Goal: Communication & Community: Participate in discussion

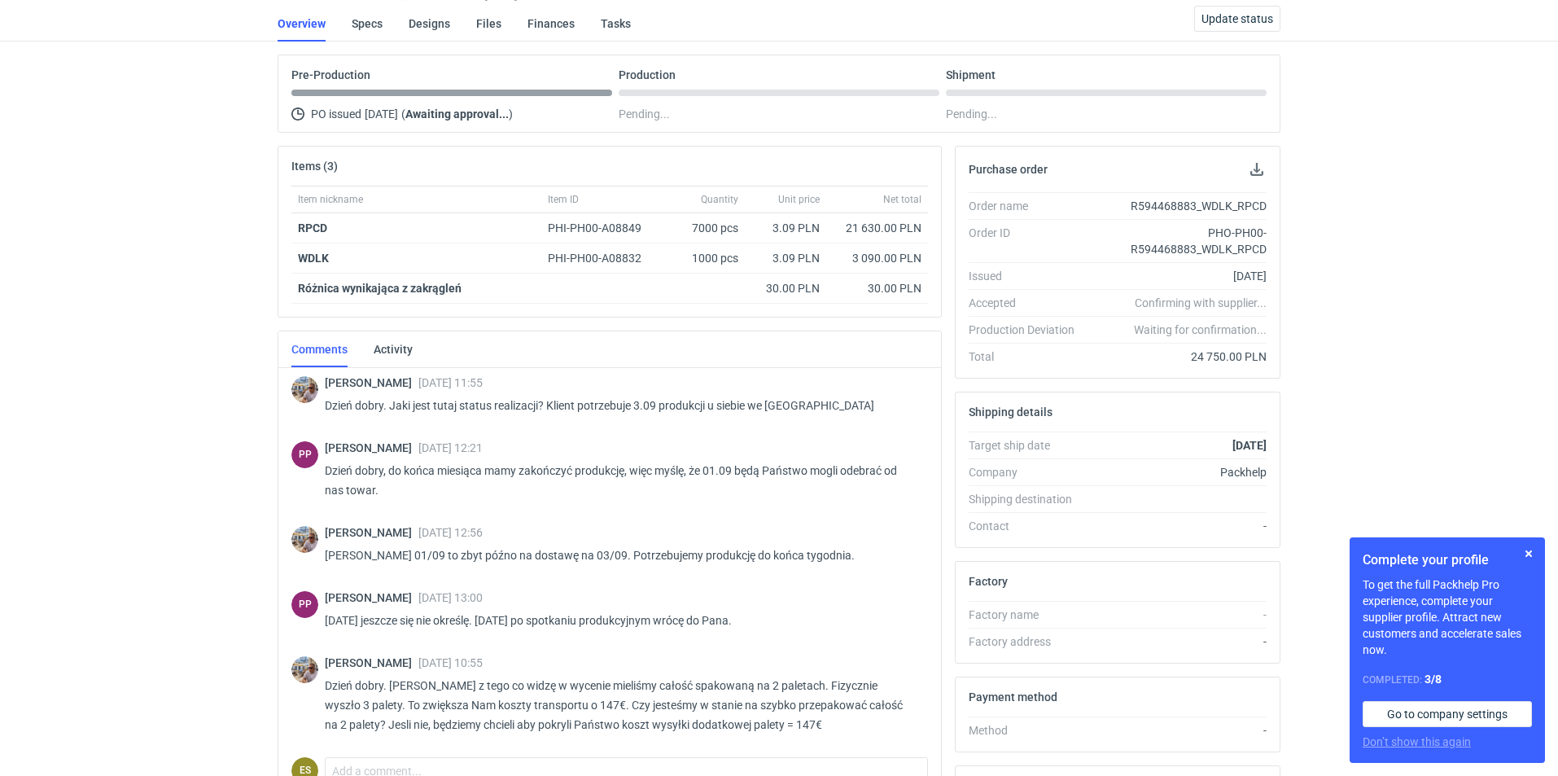
scroll to position [42, 0]
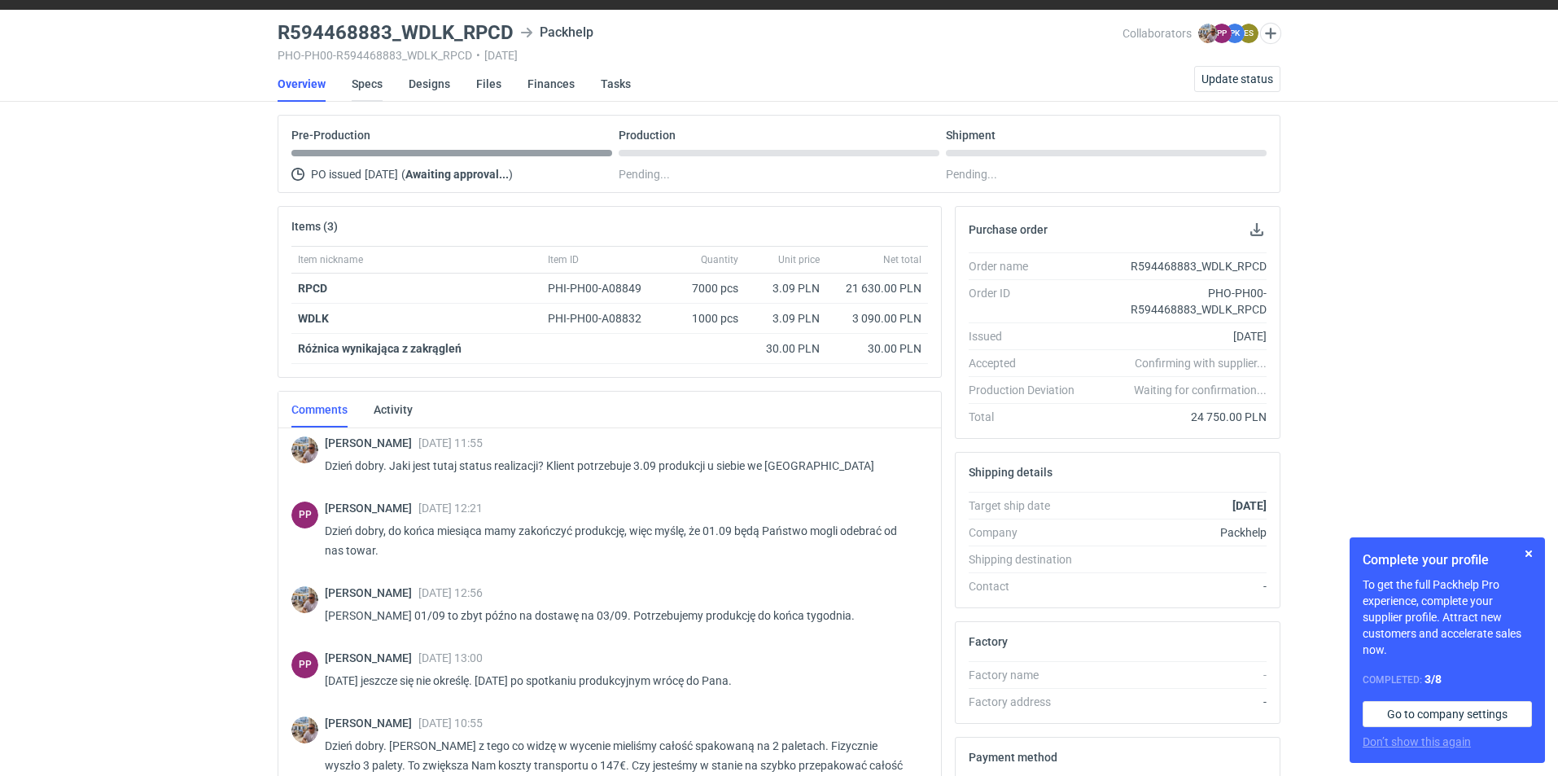
click at [367, 86] on link "Specs" at bounding box center [367, 84] width 31 height 36
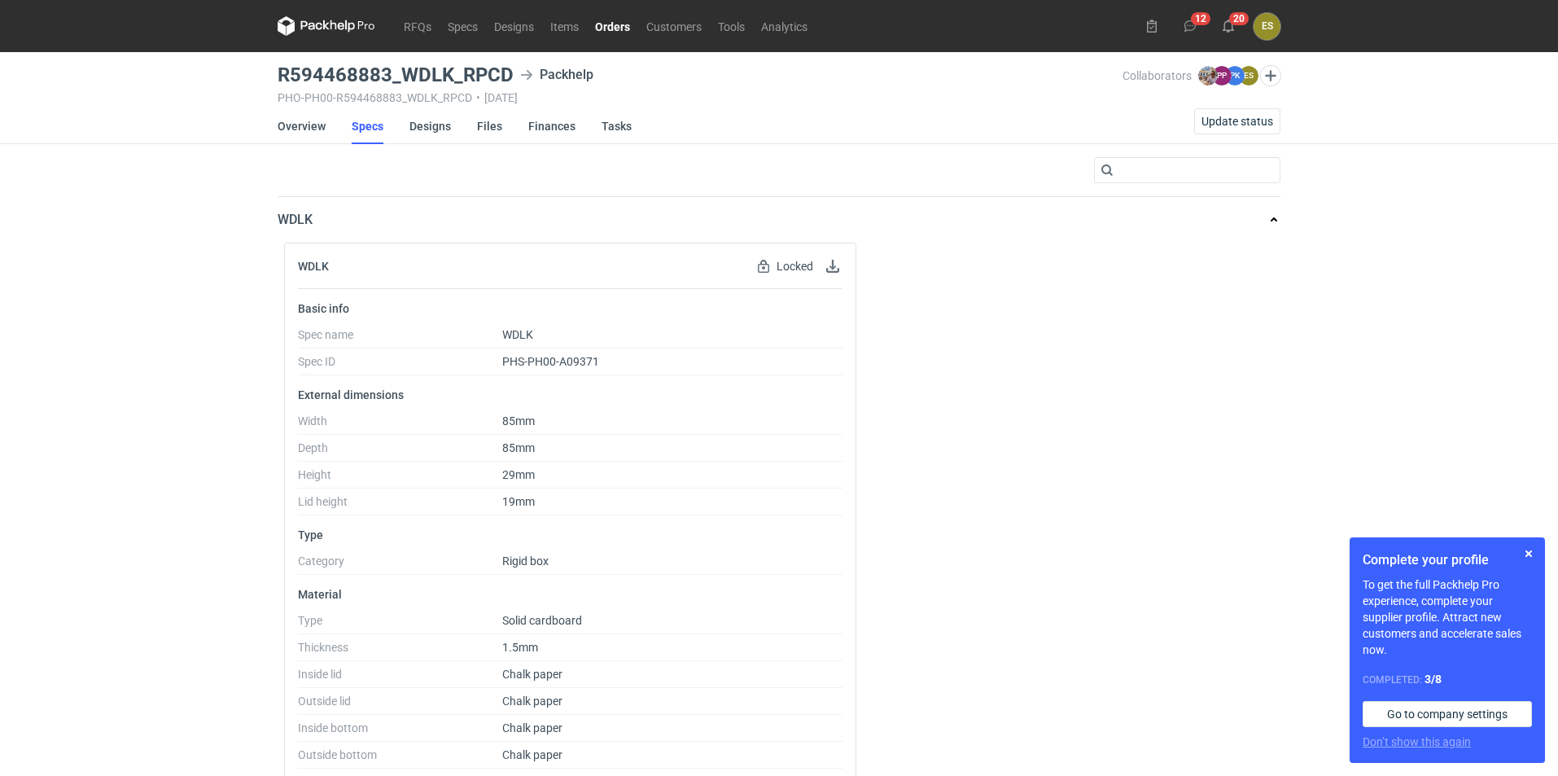
click at [603, 27] on link "Orders" at bounding box center [612, 26] width 51 height 20
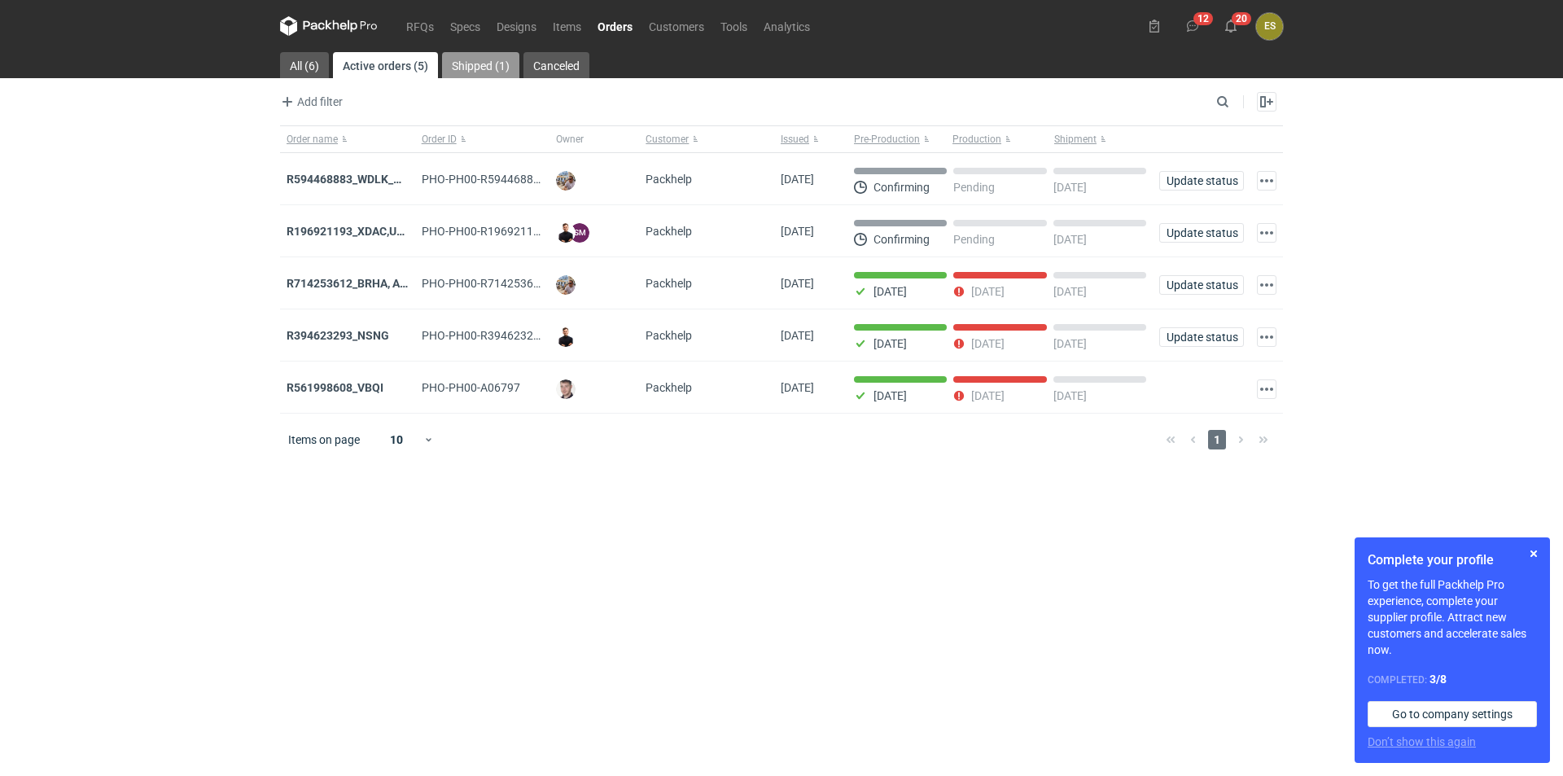
click at [494, 59] on link "Shipped (1)" at bounding box center [480, 65] width 77 height 26
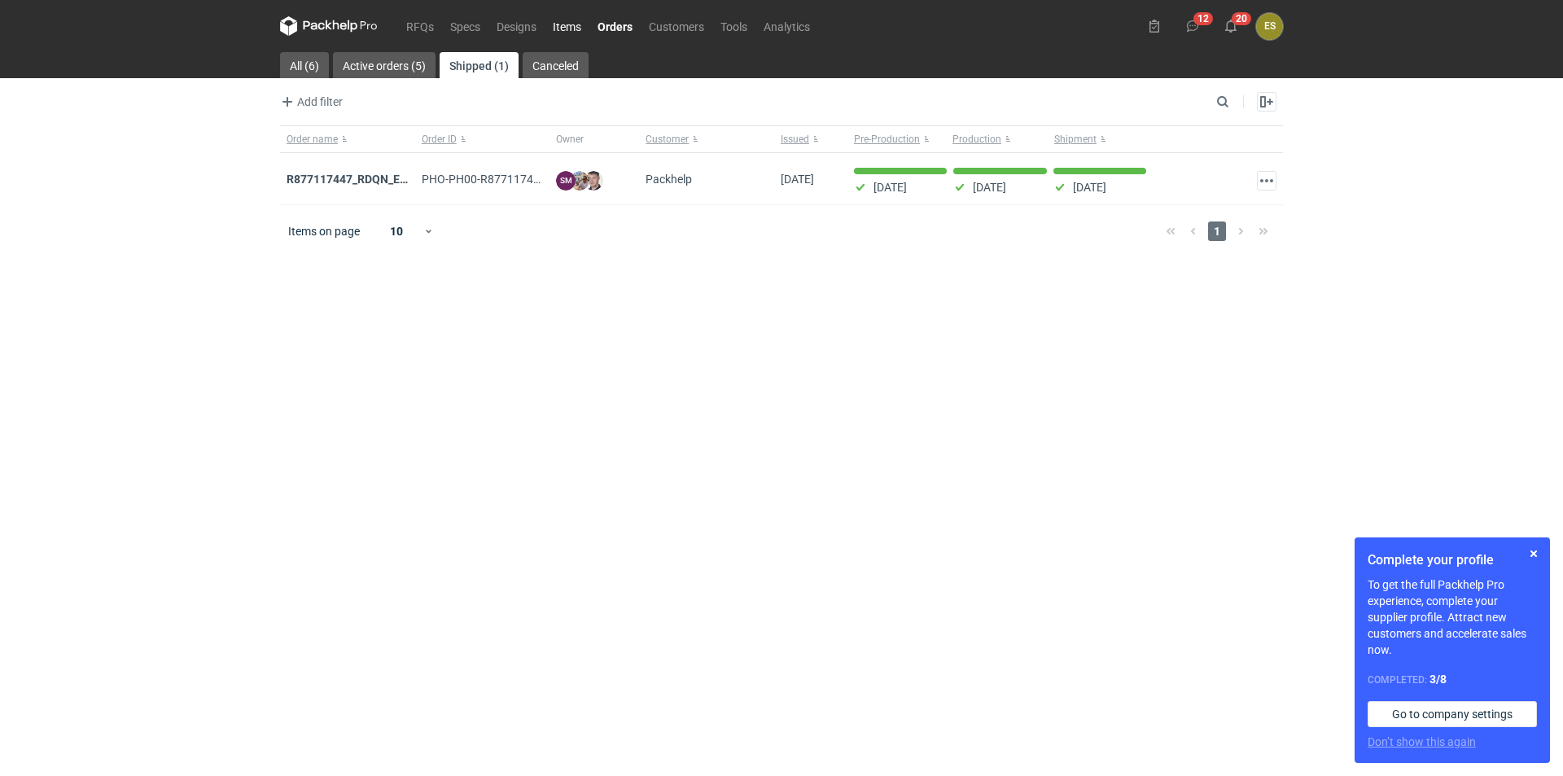
click at [546, 33] on link "Items" at bounding box center [567, 26] width 45 height 20
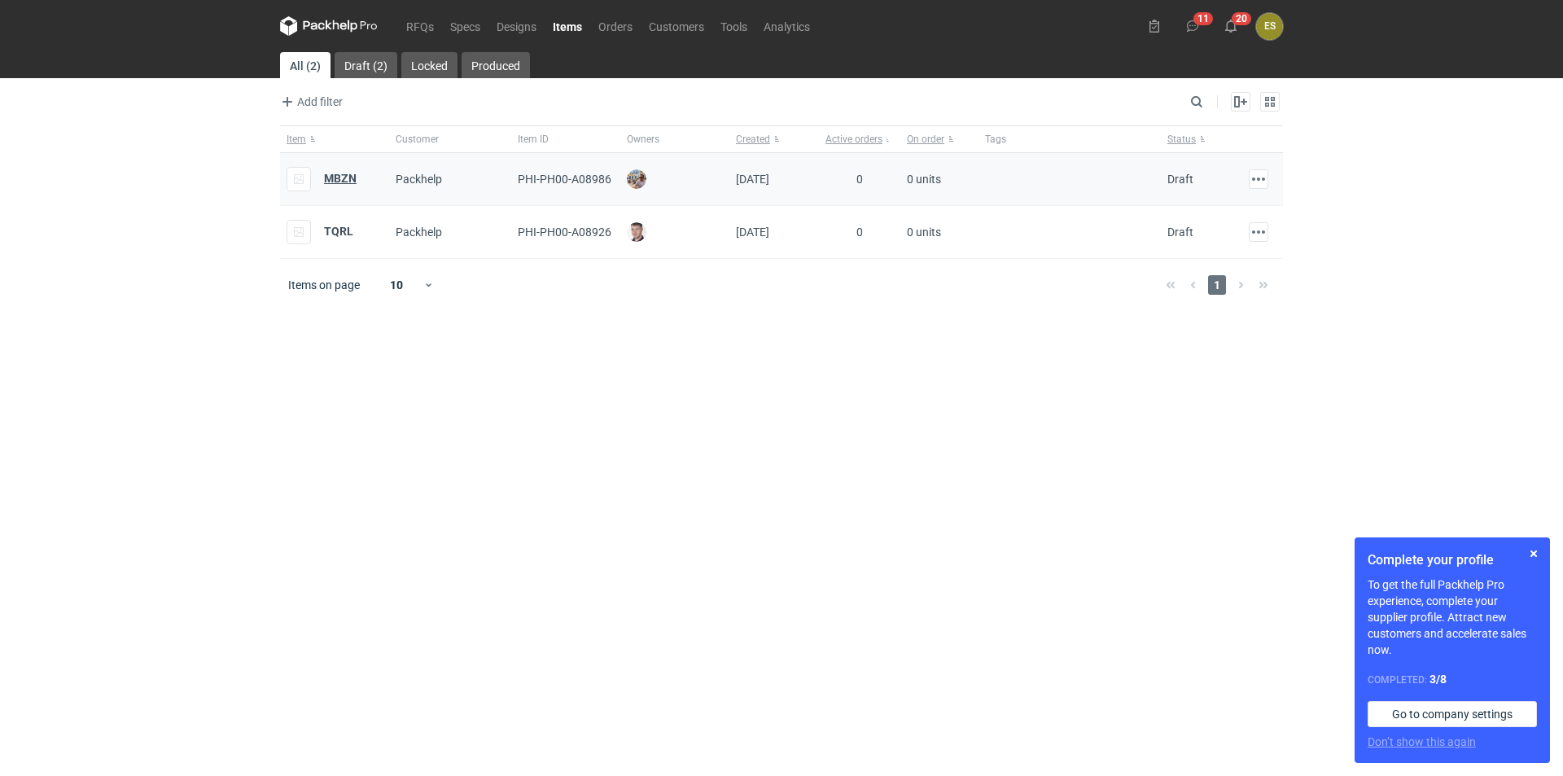
click at [343, 182] on strong "MBZN" at bounding box center [340, 178] width 33 height 13
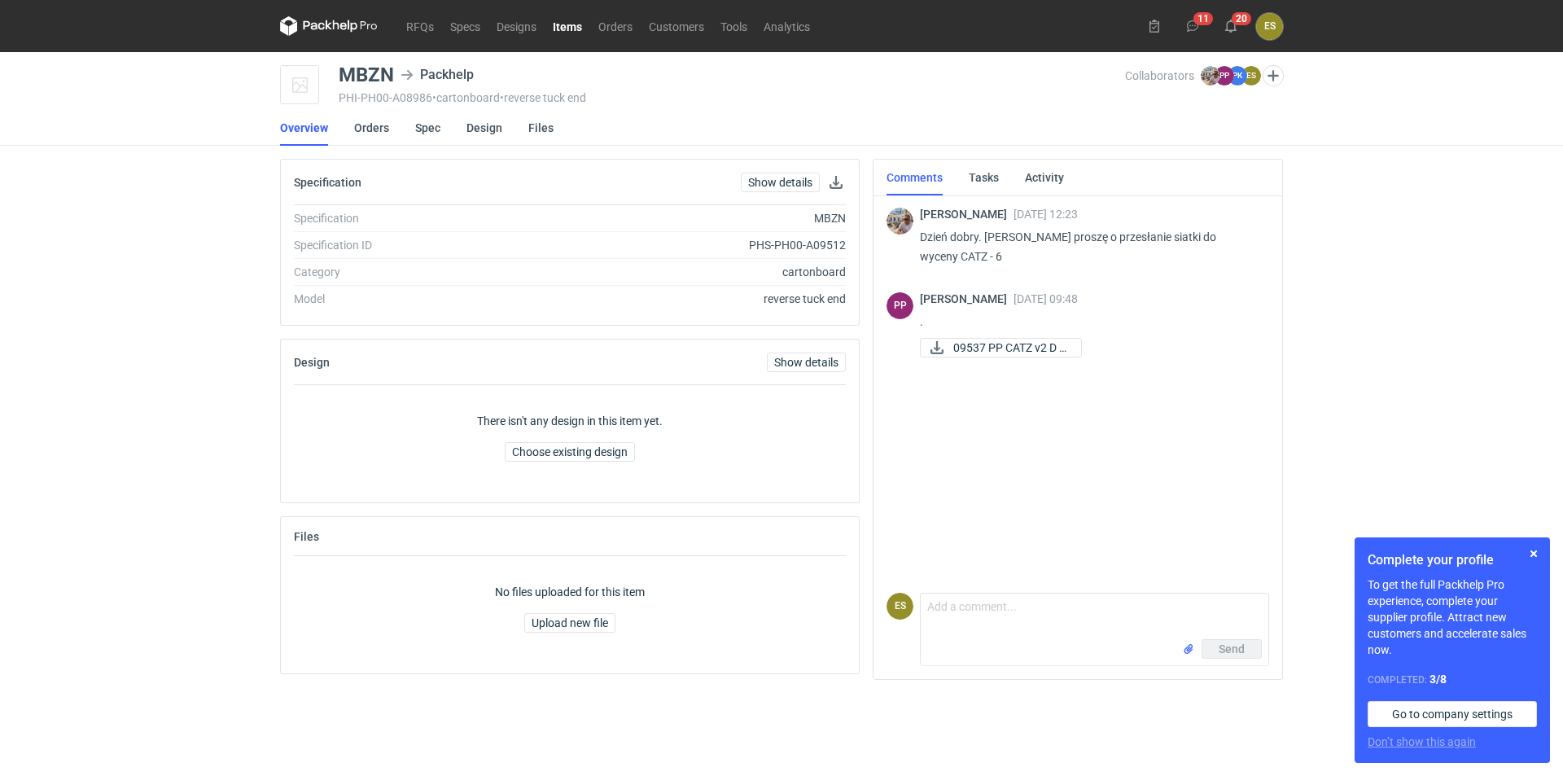
click at [558, 28] on link "Items" at bounding box center [568, 26] width 46 height 20
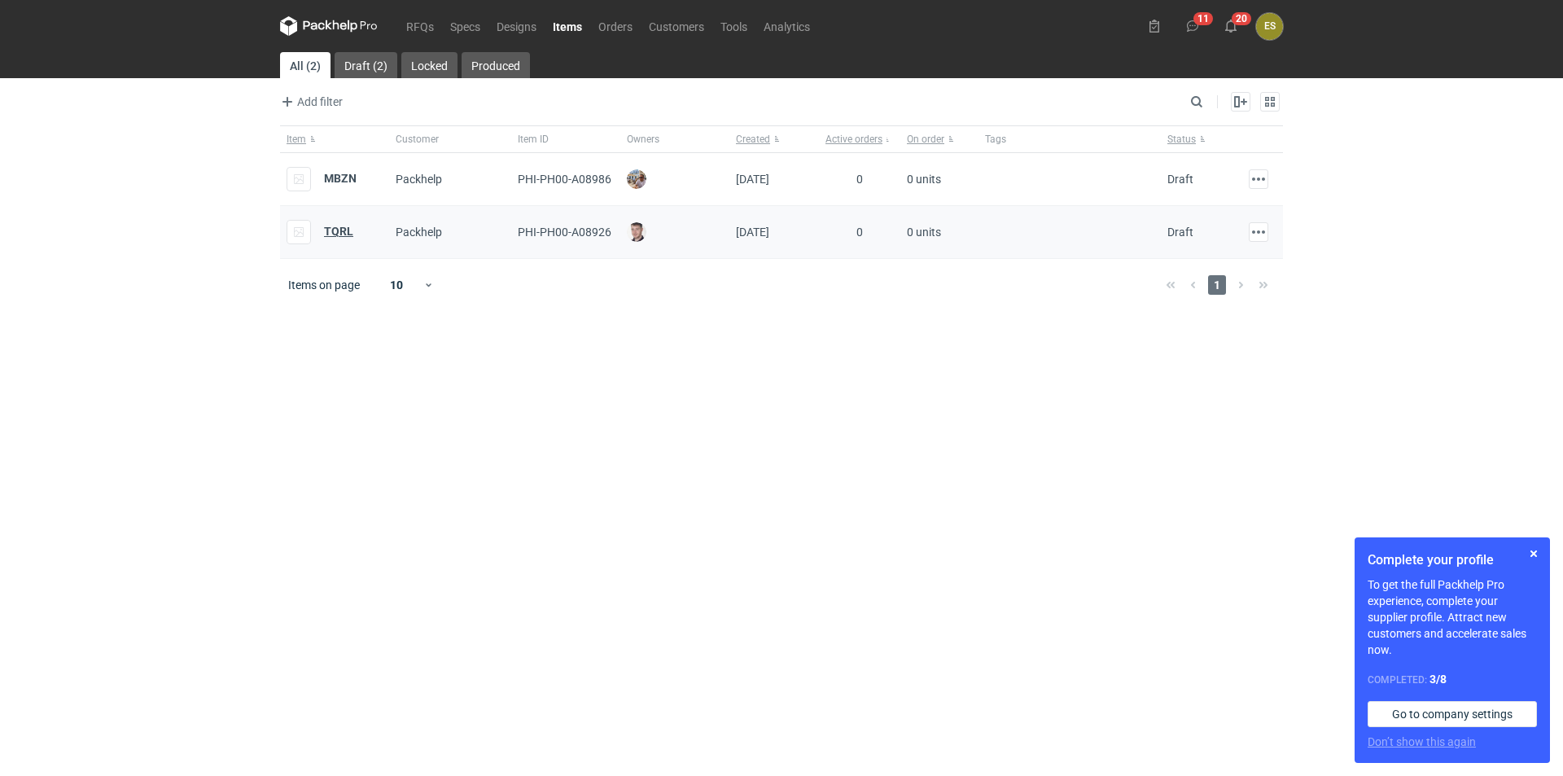
click at [335, 232] on strong "TQRL" at bounding box center [338, 231] width 29 height 13
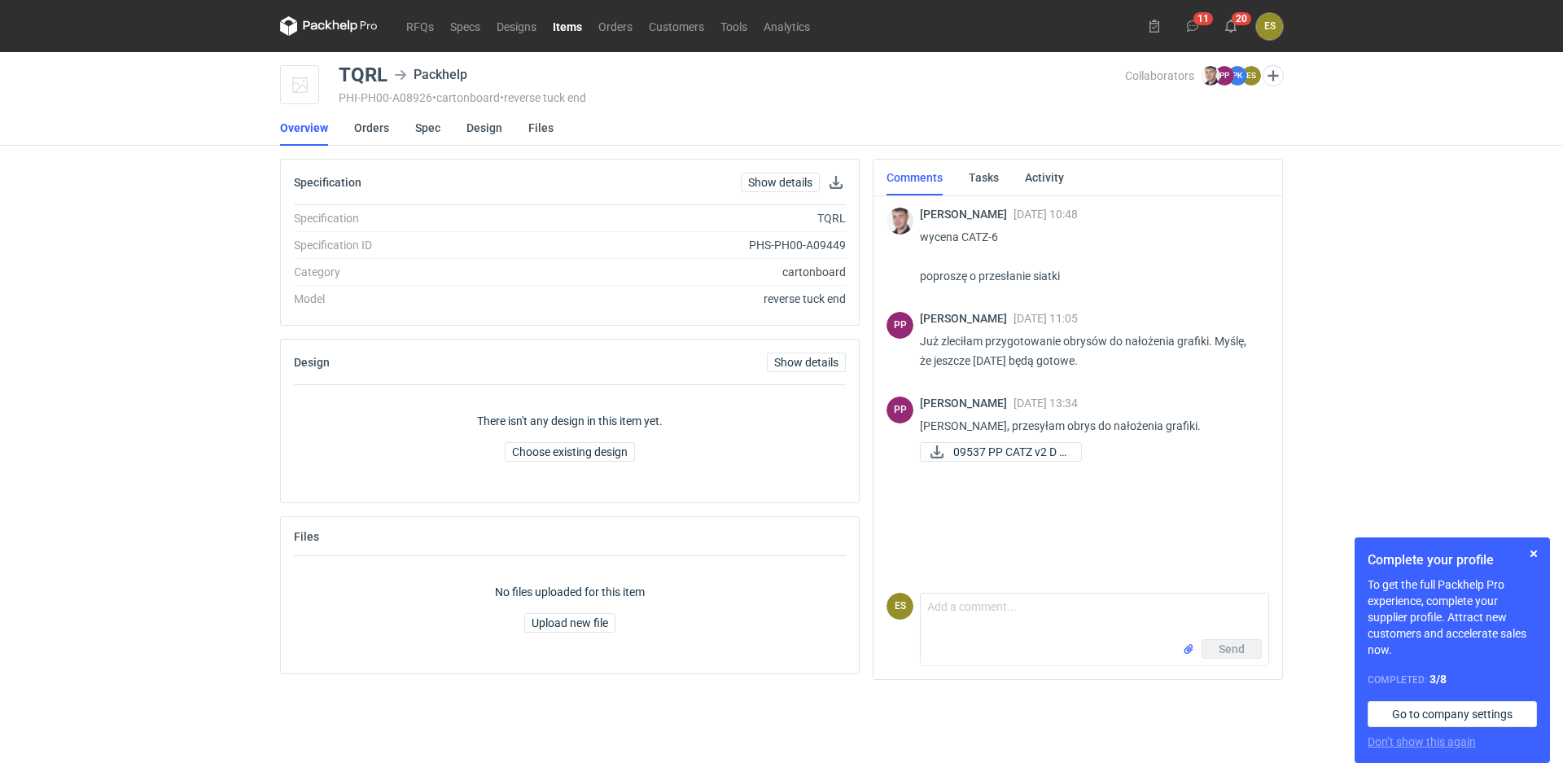
click at [610, 37] on nav "RFQs Specs Designs Items Orders Customers Tools Analytics" at bounding box center [549, 26] width 538 height 52
click at [608, 27] on link "Orders" at bounding box center [615, 26] width 50 height 20
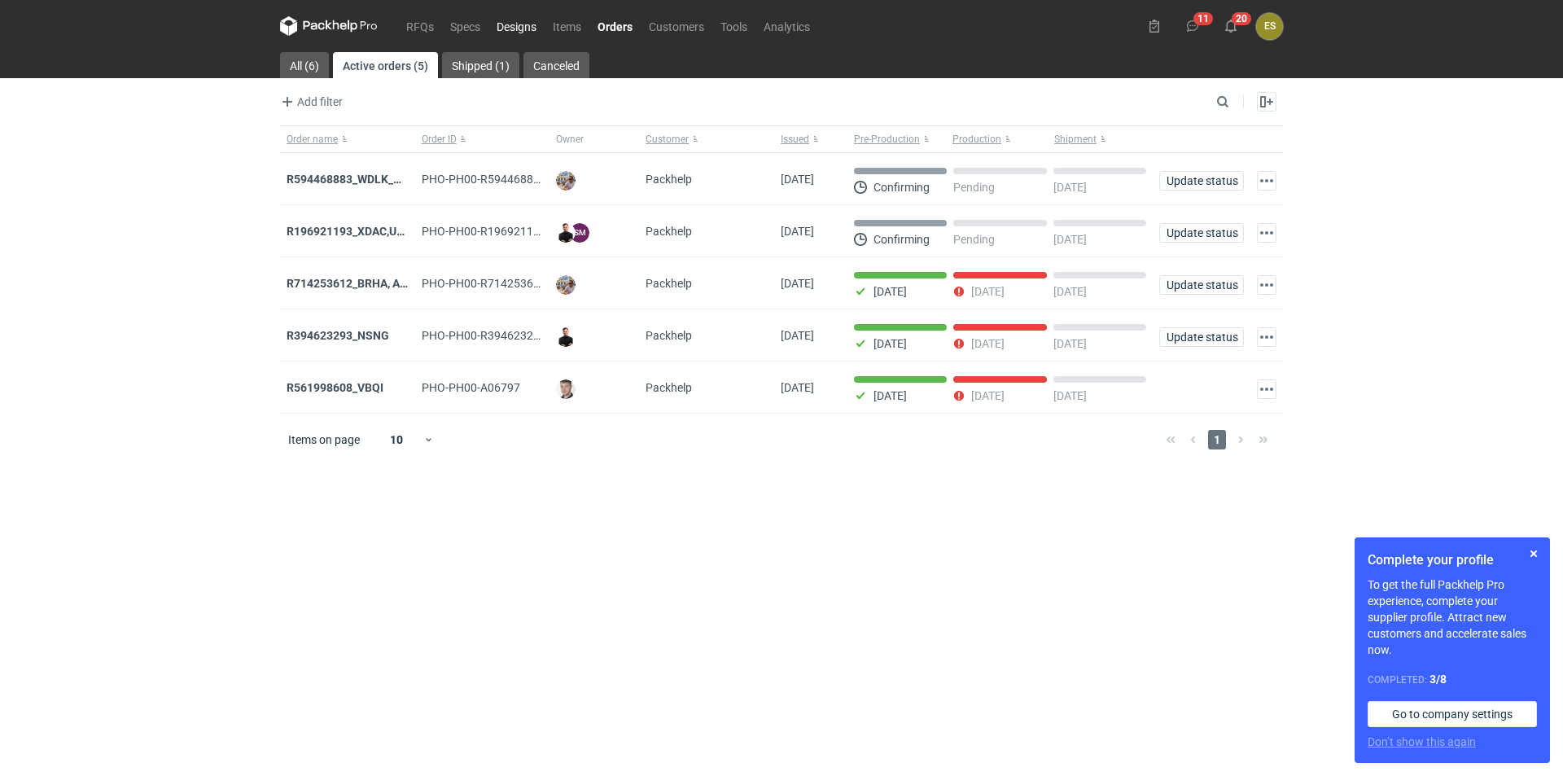
click at [523, 16] on link "Designs" at bounding box center [516, 26] width 56 height 20
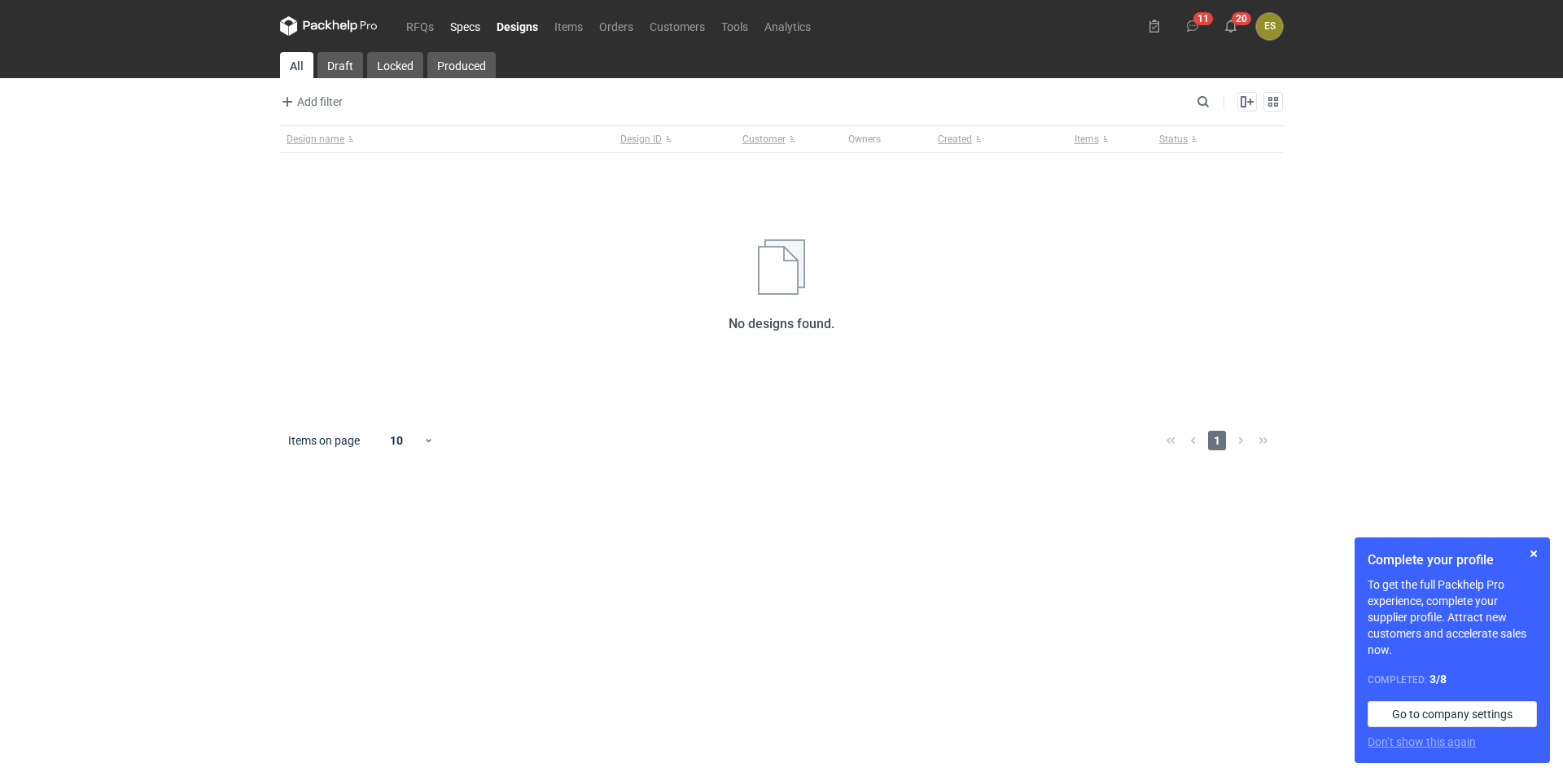
click at [461, 31] on link "Specs" at bounding box center [465, 26] width 46 height 20
click at [565, 27] on link "Items" at bounding box center [568, 26] width 45 height 20
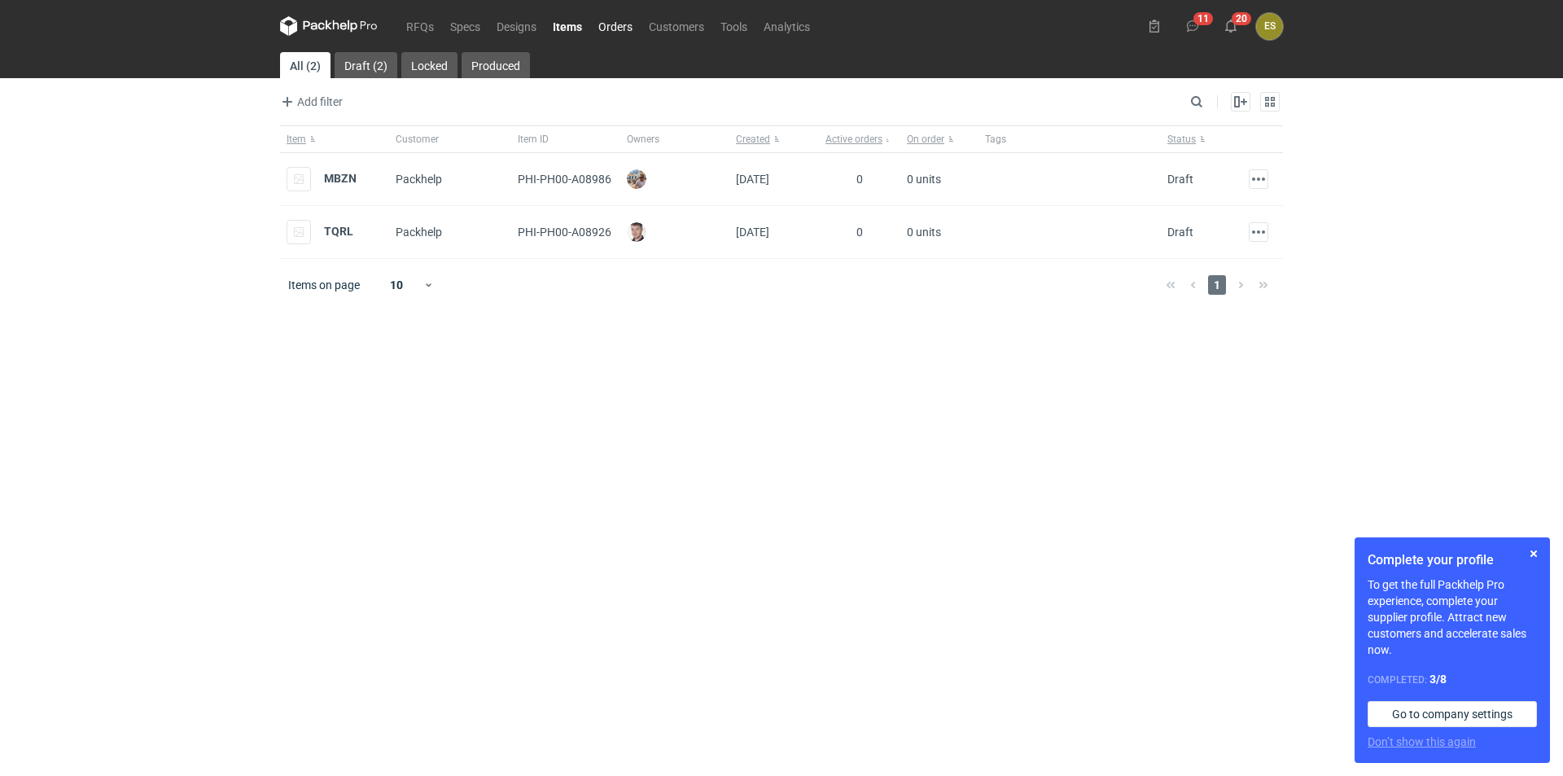
click at [628, 27] on link "Orders" at bounding box center [615, 26] width 50 height 20
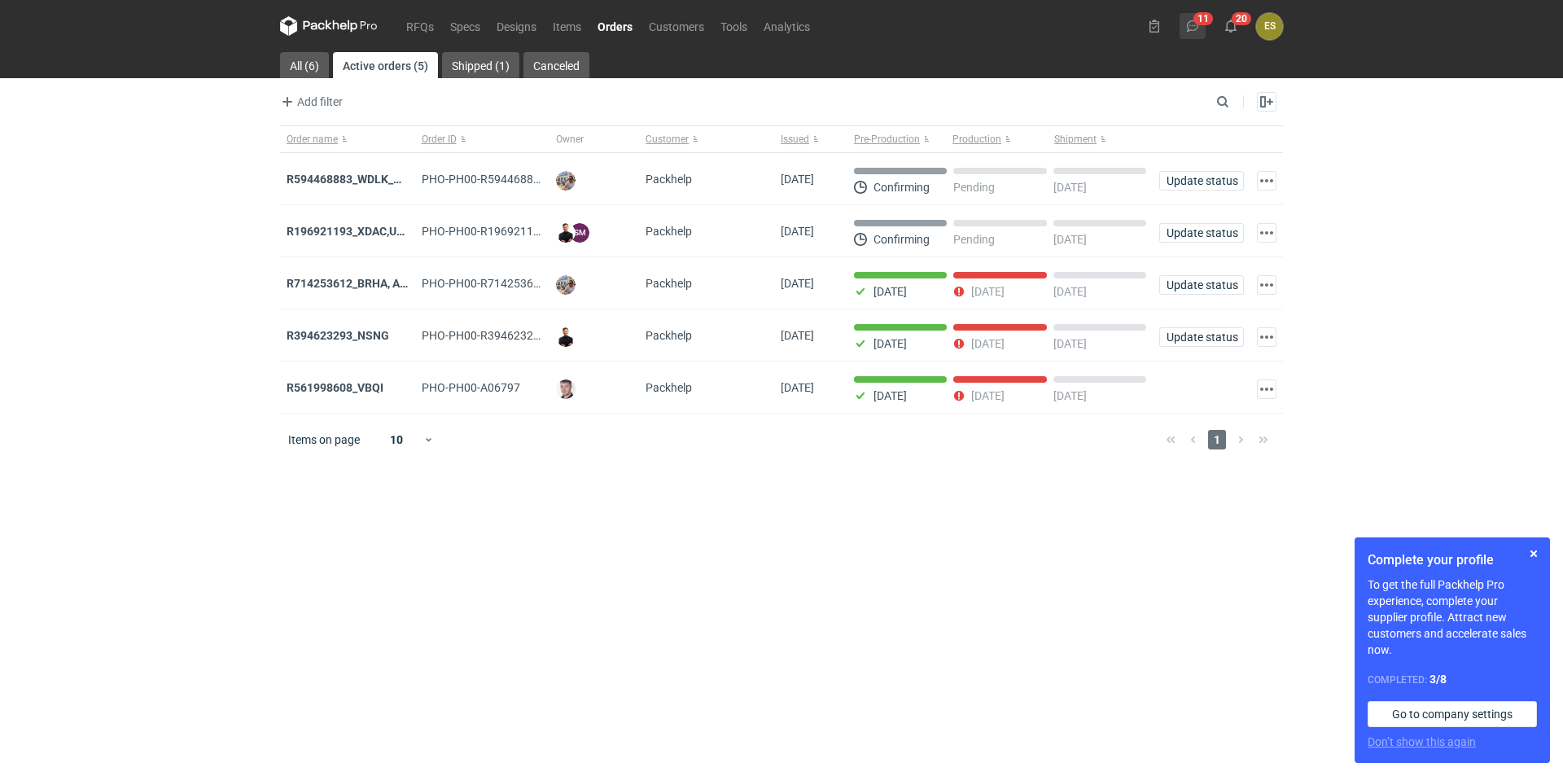
click at [1191, 23] on icon at bounding box center [1192, 26] width 13 height 13
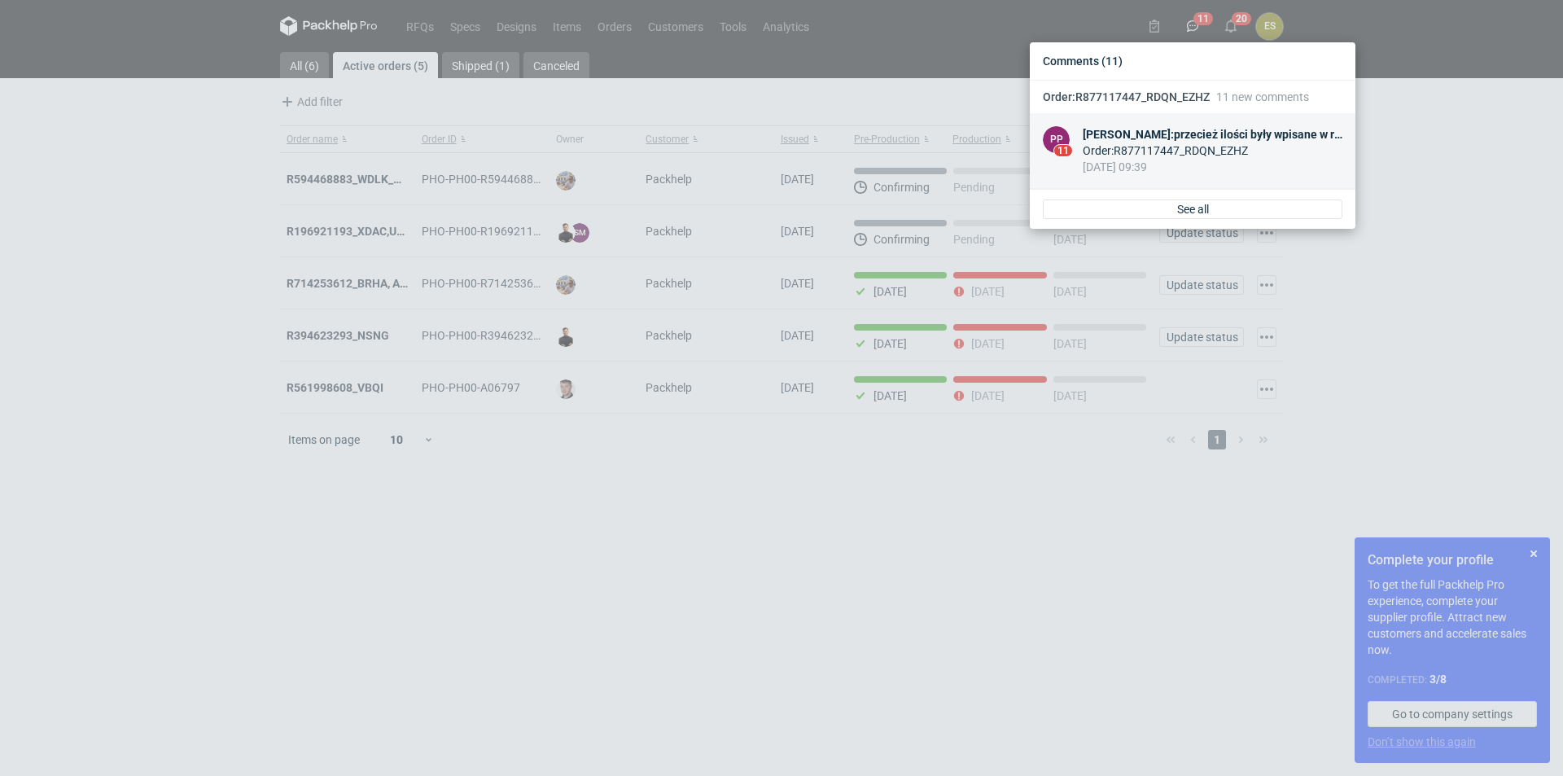
click at [1192, 138] on div "[PERSON_NAME] : przecież ilości były wpisane w raport." at bounding box center [1213, 134] width 260 height 16
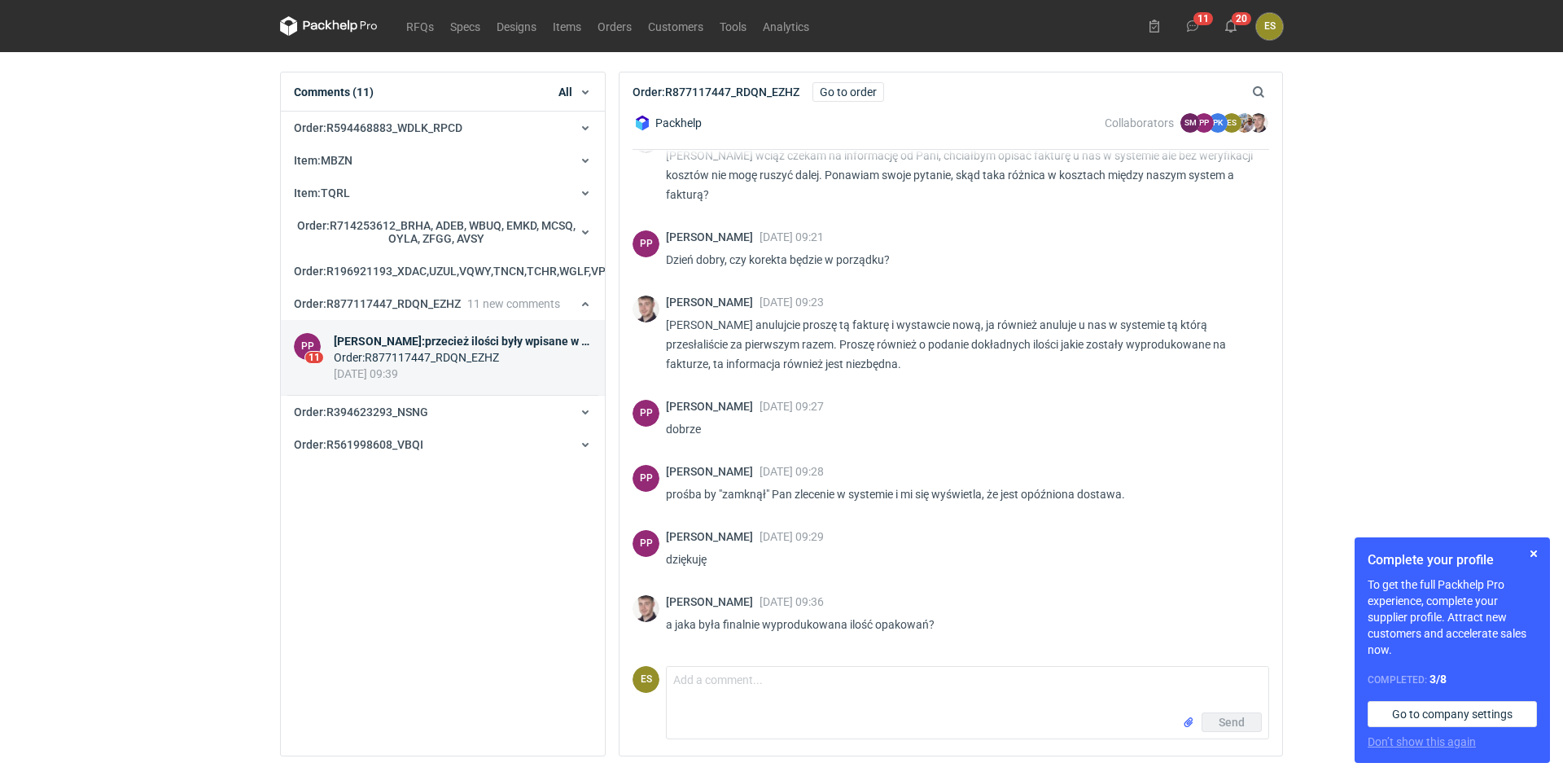
scroll to position [1000, 0]
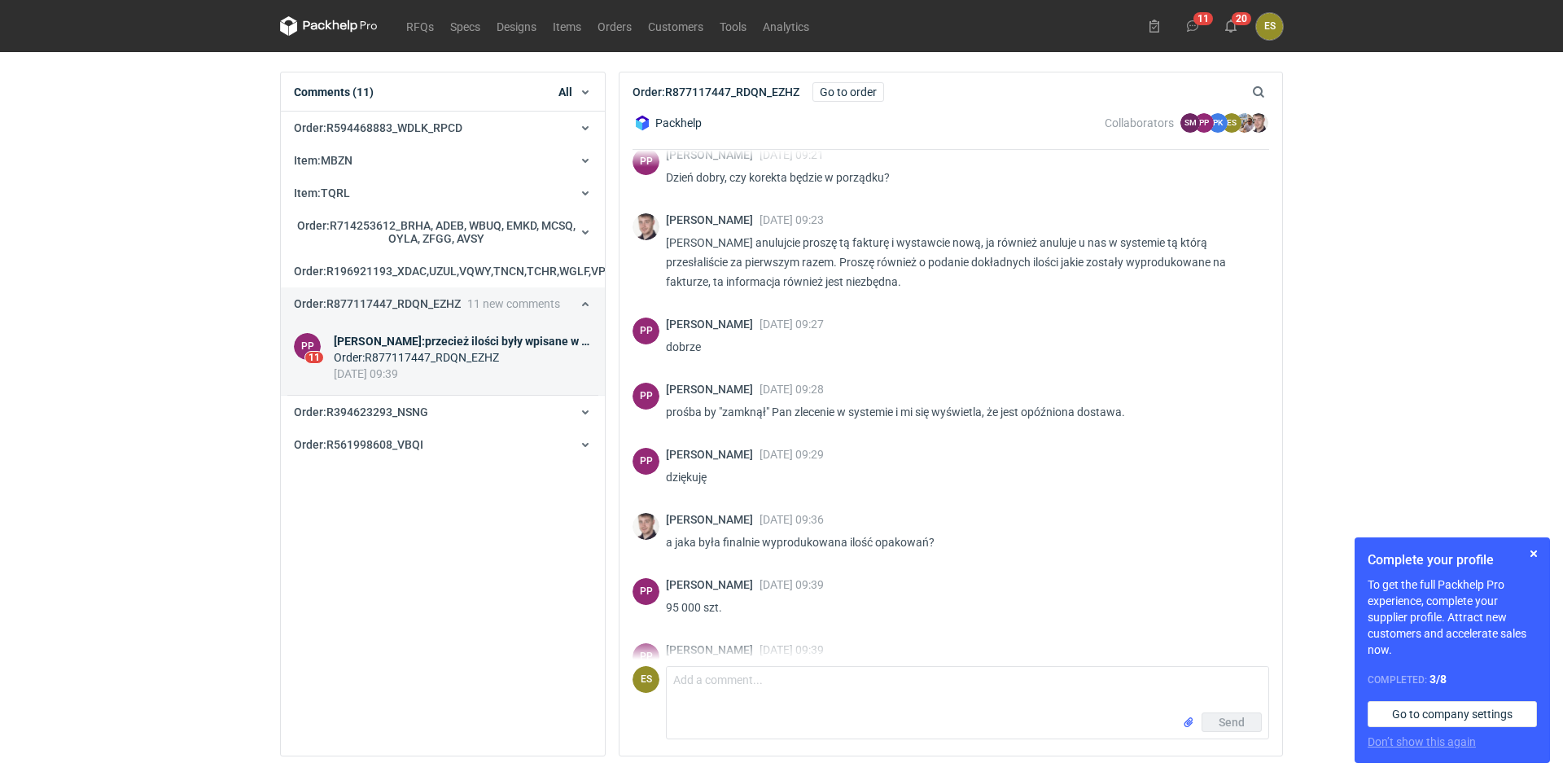
click at [370, 309] on span "Order : R877117447_RDQN_EZHZ" at bounding box center [377, 303] width 167 height 13
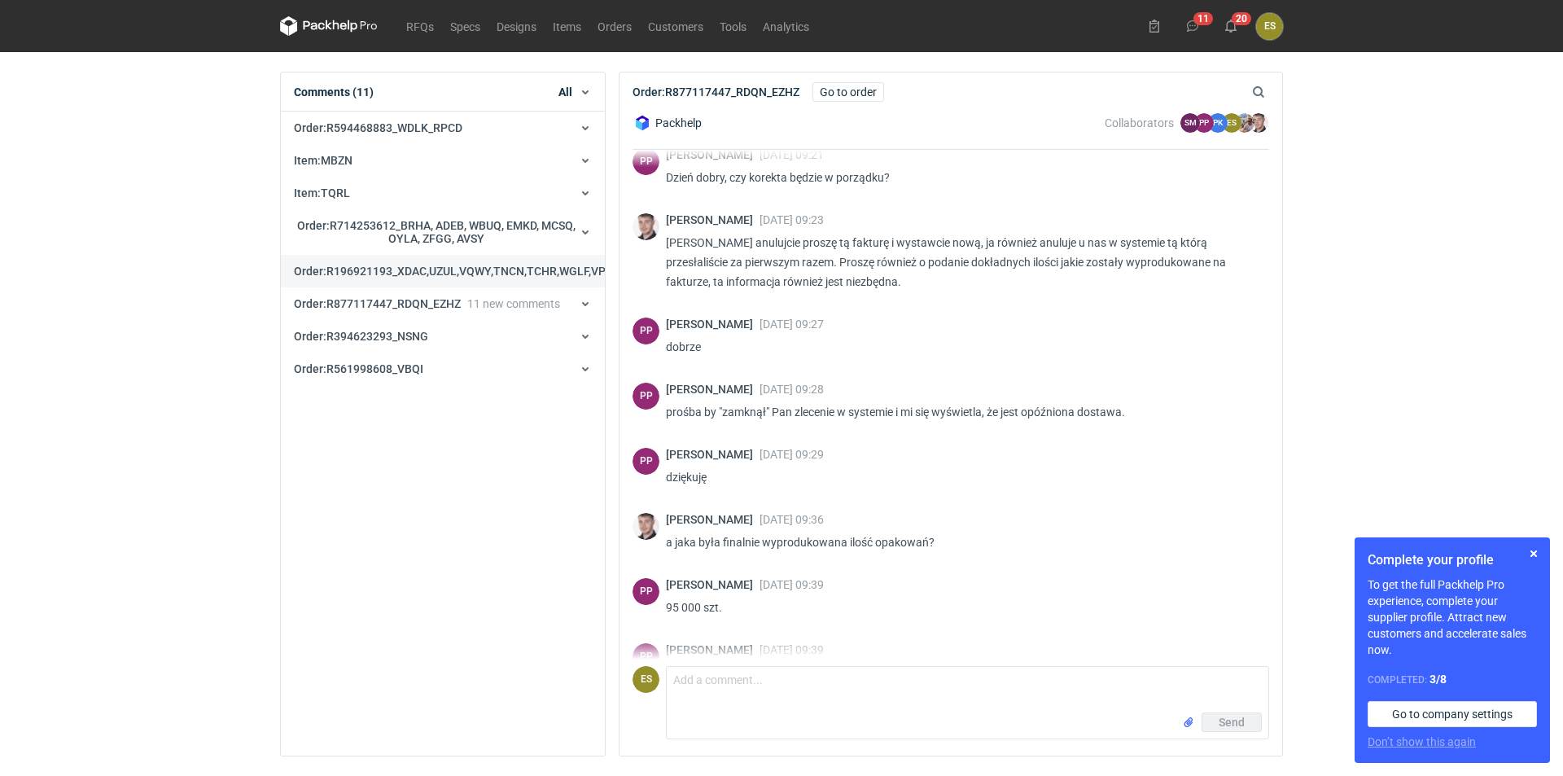
click at [358, 278] on span "Order : R196921193_XDAC,UZUL,VQWY,TNCN,TCHR,WGLF,VPJF" at bounding box center [456, 271] width 324 height 13
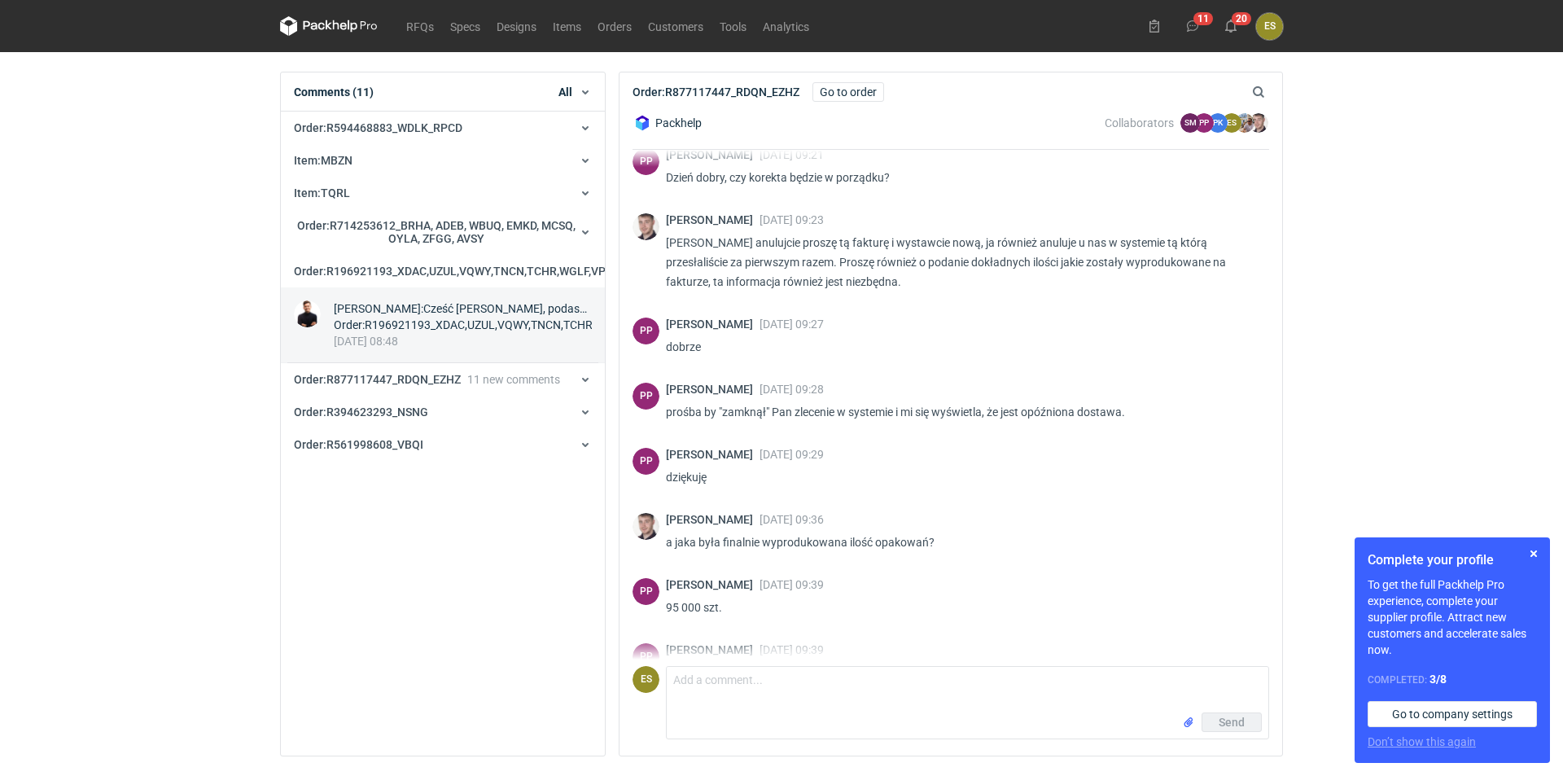
click at [357, 317] on div "[PERSON_NAME] : Cześć [PERSON_NAME], podasz nam proszę termin realizacji?" at bounding box center [463, 308] width 258 height 16
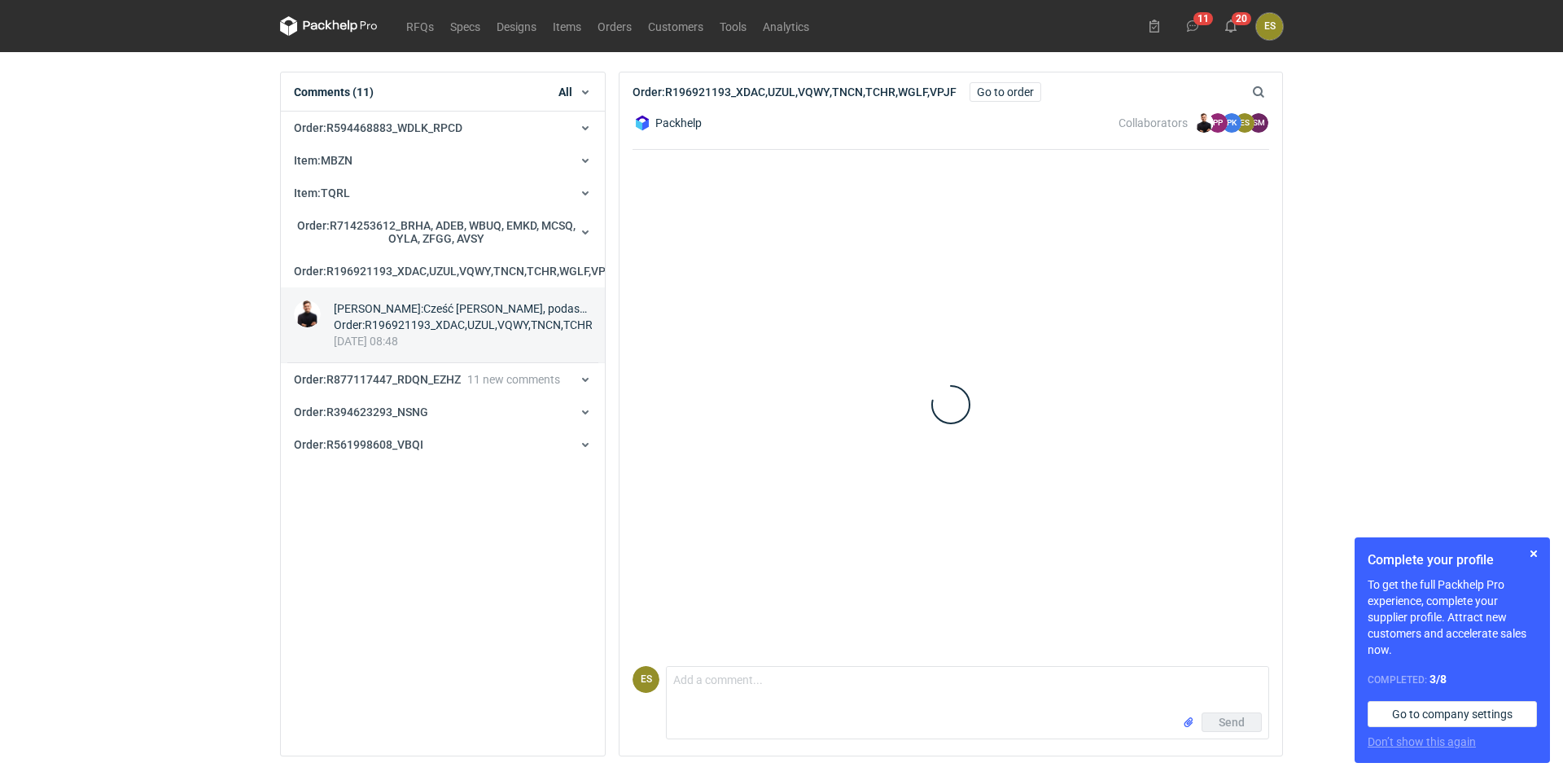
scroll to position [879, 0]
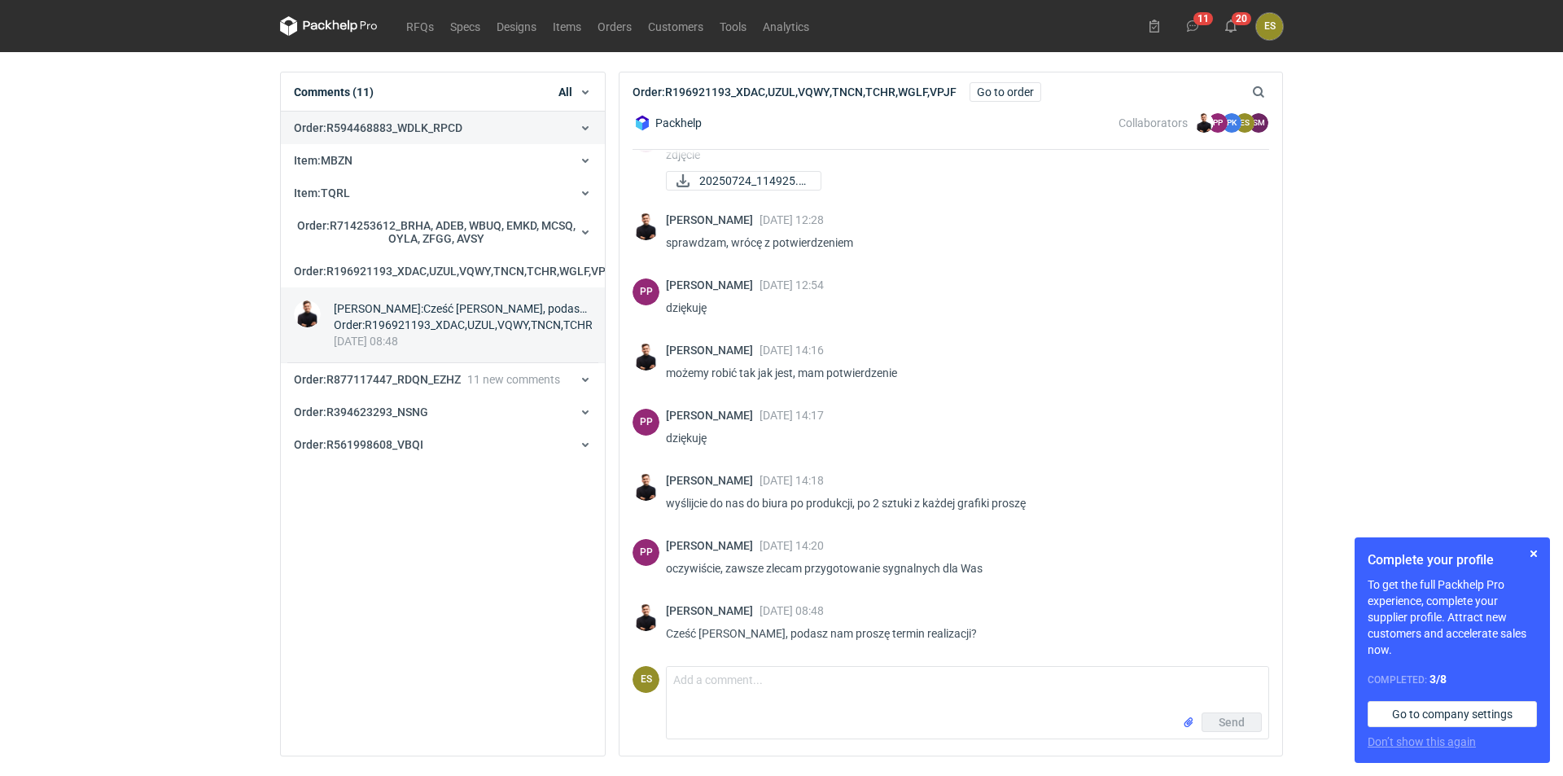
click at [355, 133] on span "Order : R594468883_WDLK_RPCD" at bounding box center [378, 127] width 168 height 13
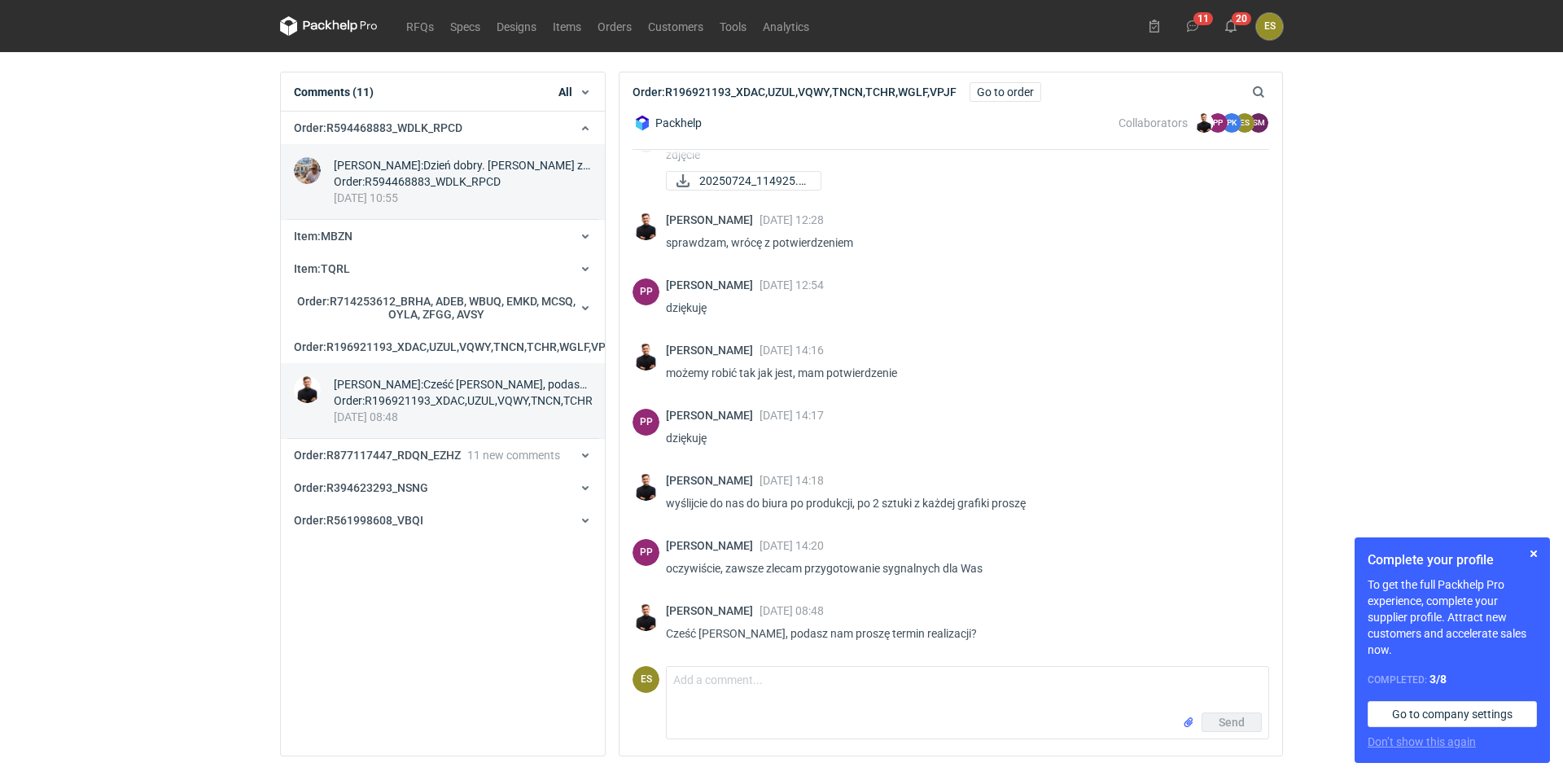
click at [360, 184] on div "Order : R594468883_WDLK_RPCD" at bounding box center [463, 181] width 258 height 16
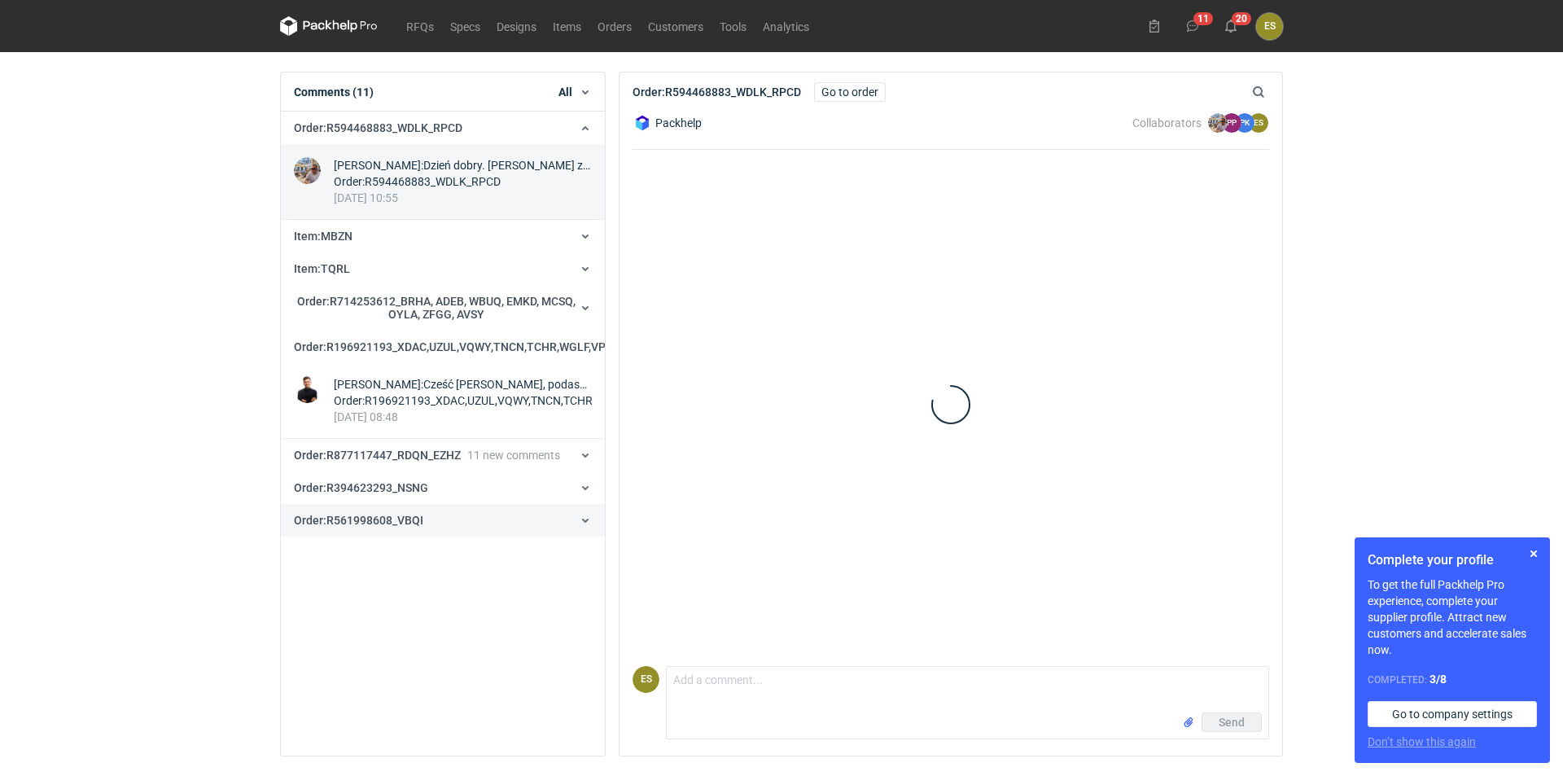
scroll to position [895, 0]
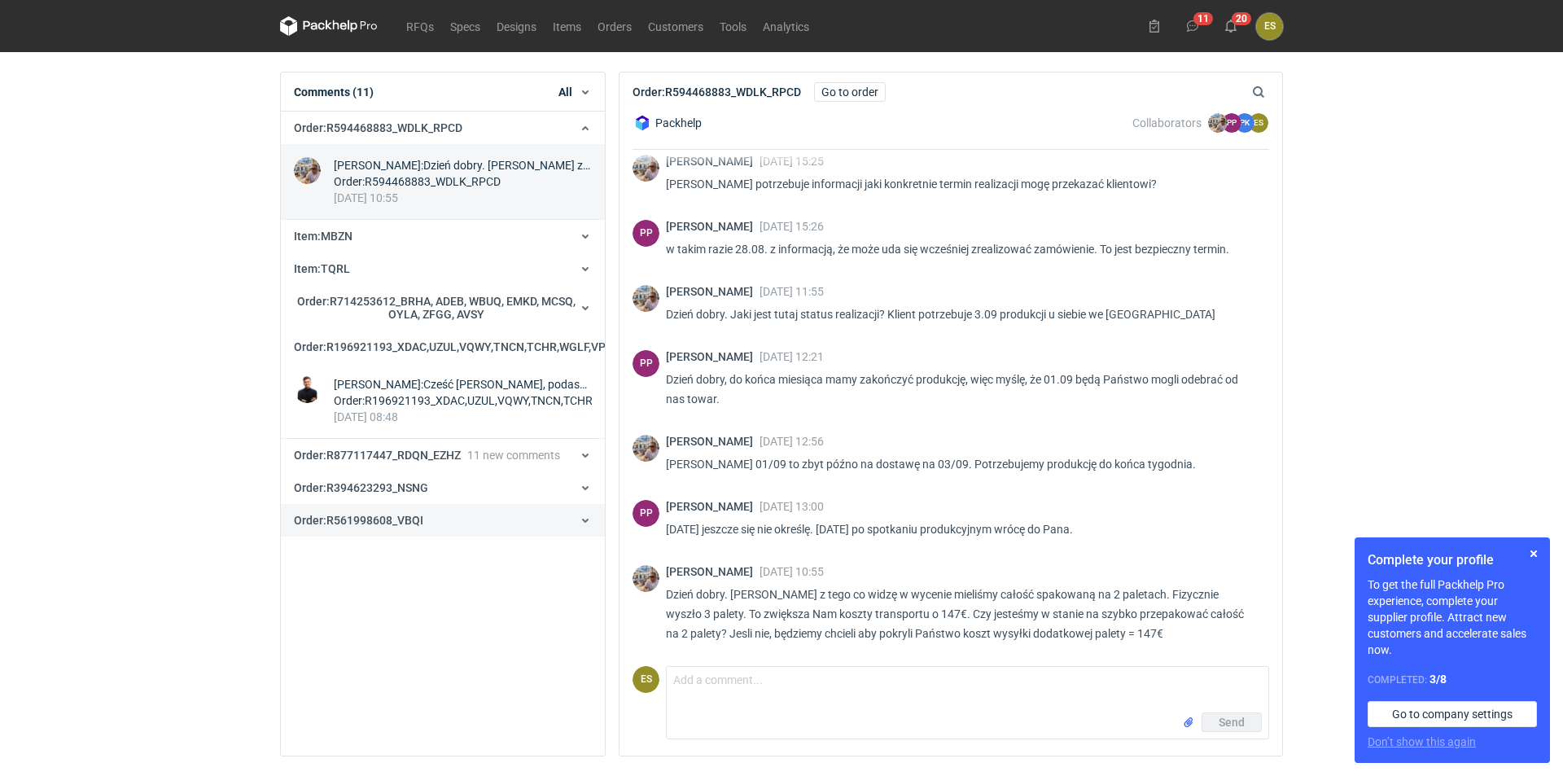
click at [383, 527] on span "Order : R561998608_VBQI" at bounding box center [358, 520] width 129 height 13
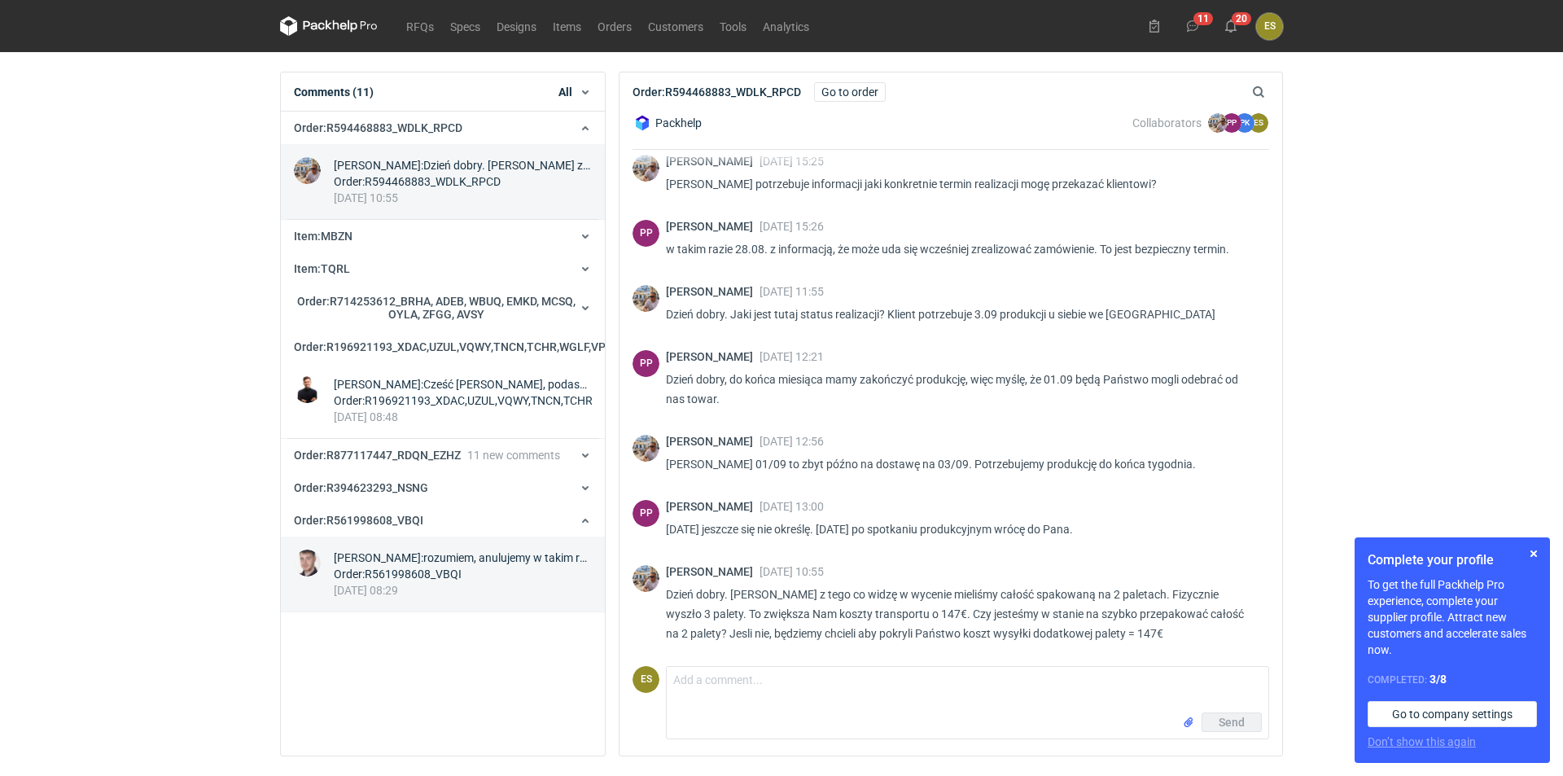
click at [370, 566] on div "[PERSON_NAME] : rozumiem, anulujemy w takim razie zlecenie jeśli chodzi o paczkę" at bounding box center [463, 557] width 258 height 16
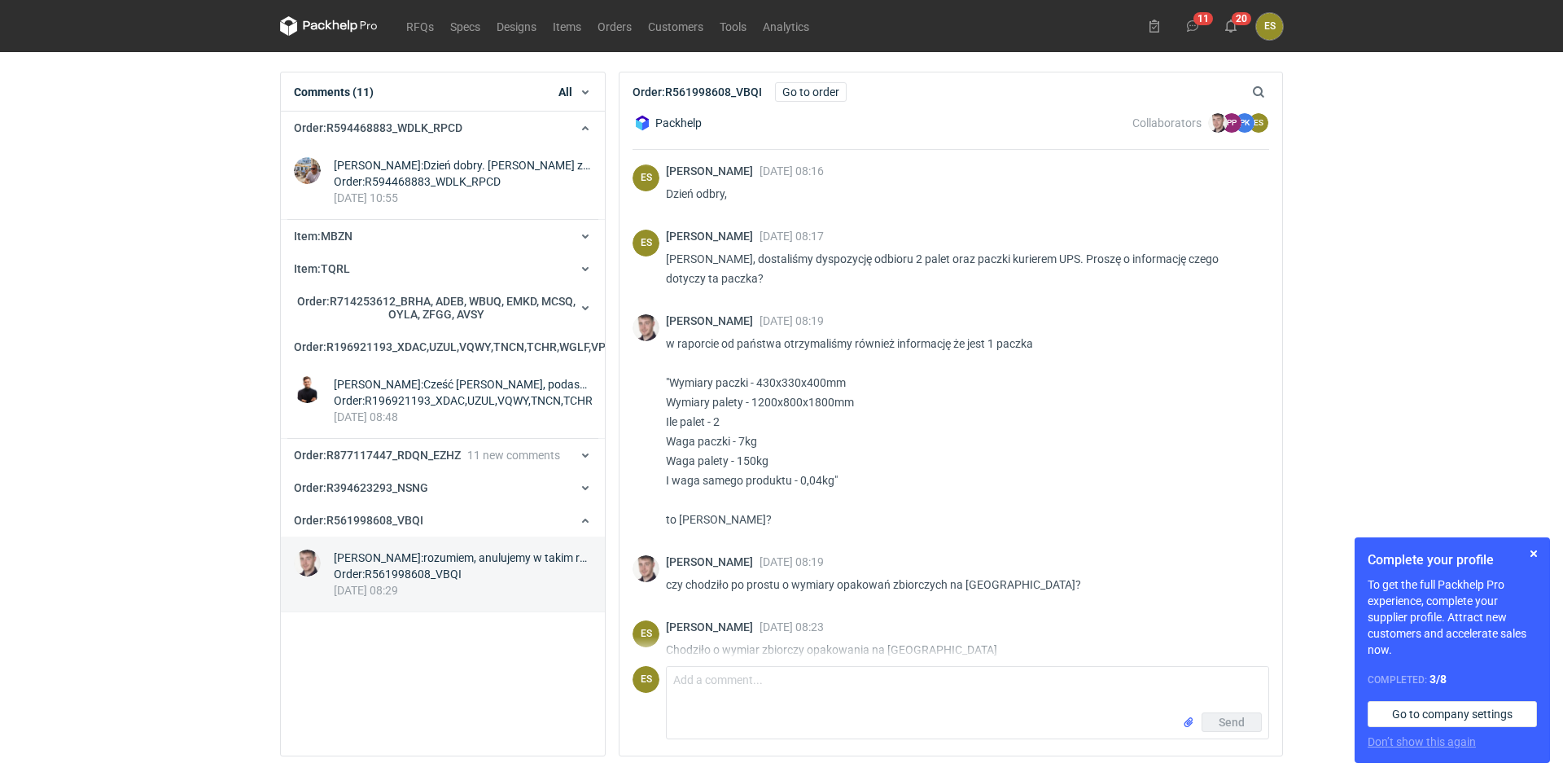
scroll to position [1045, 0]
